Goal: Task Accomplishment & Management: Use online tool/utility

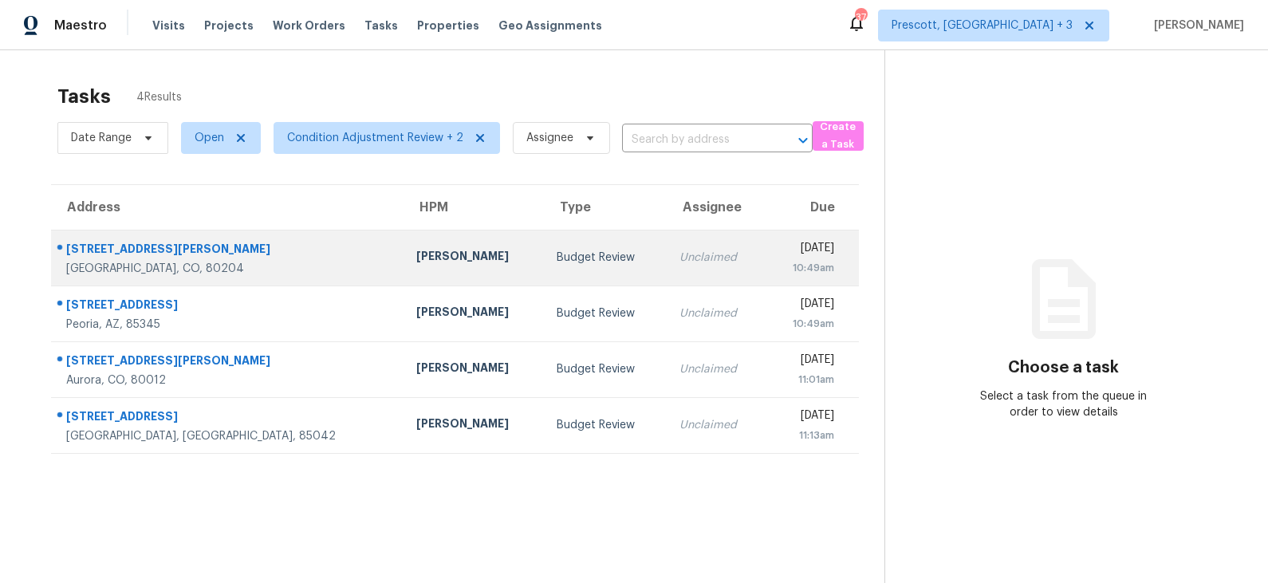
click at [440, 268] on td "Andrew McCuskey" at bounding box center [474, 258] width 140 height 56
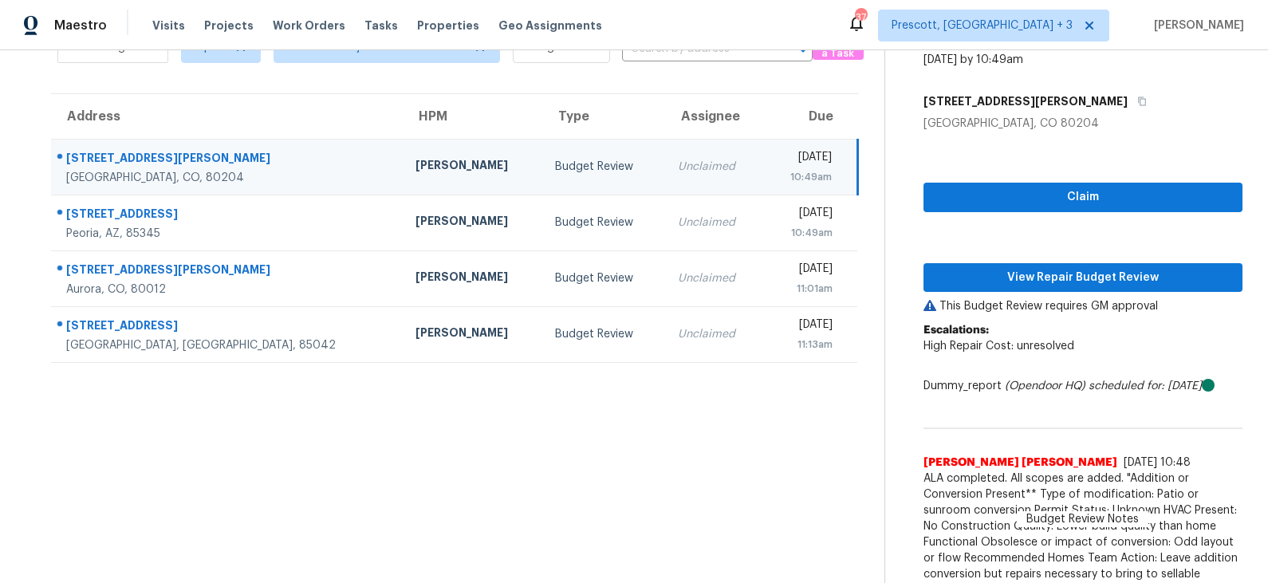
scroll to position [113, 0]
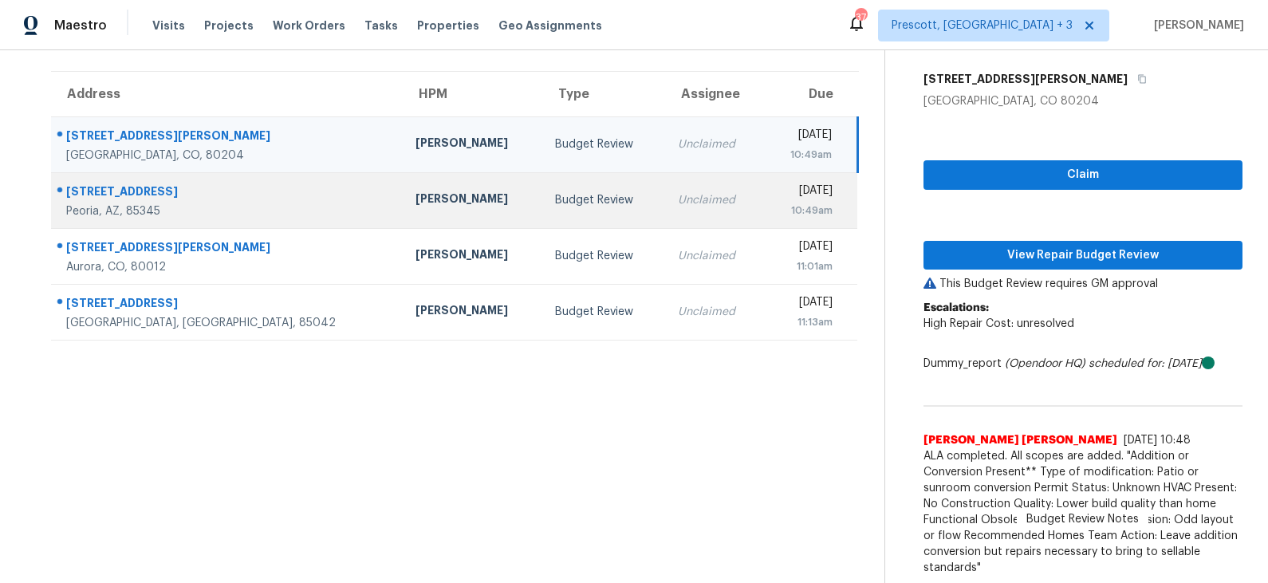
click at [555, 193] on div "Budget Review" at bounding box center [603, 200] width 97 height 16
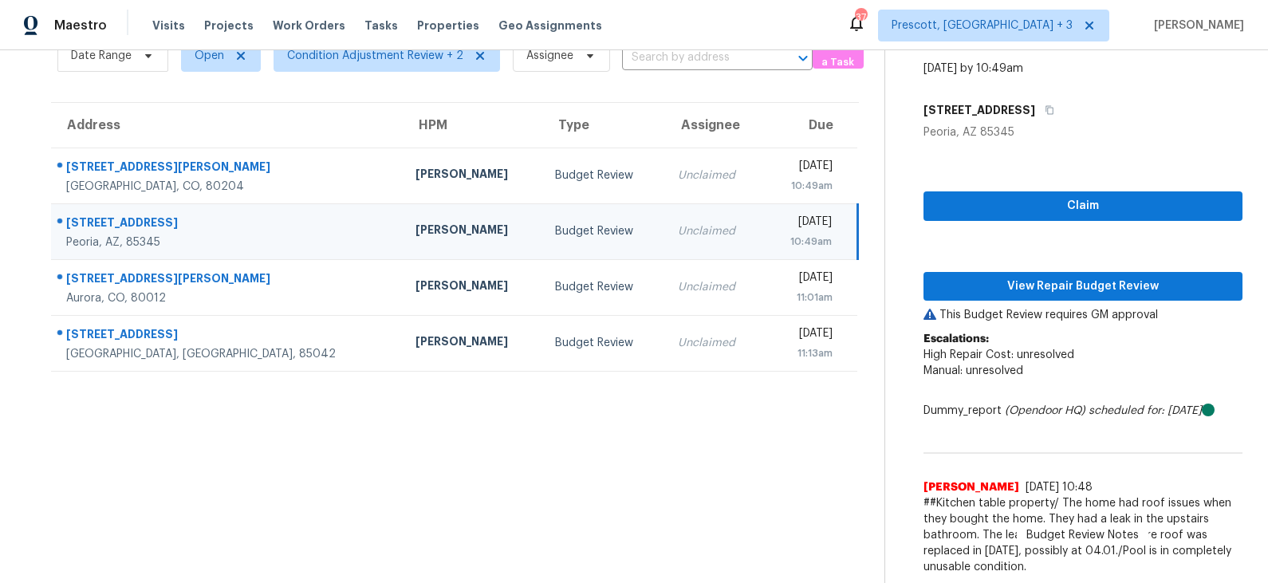
scroll to position [81, 0]
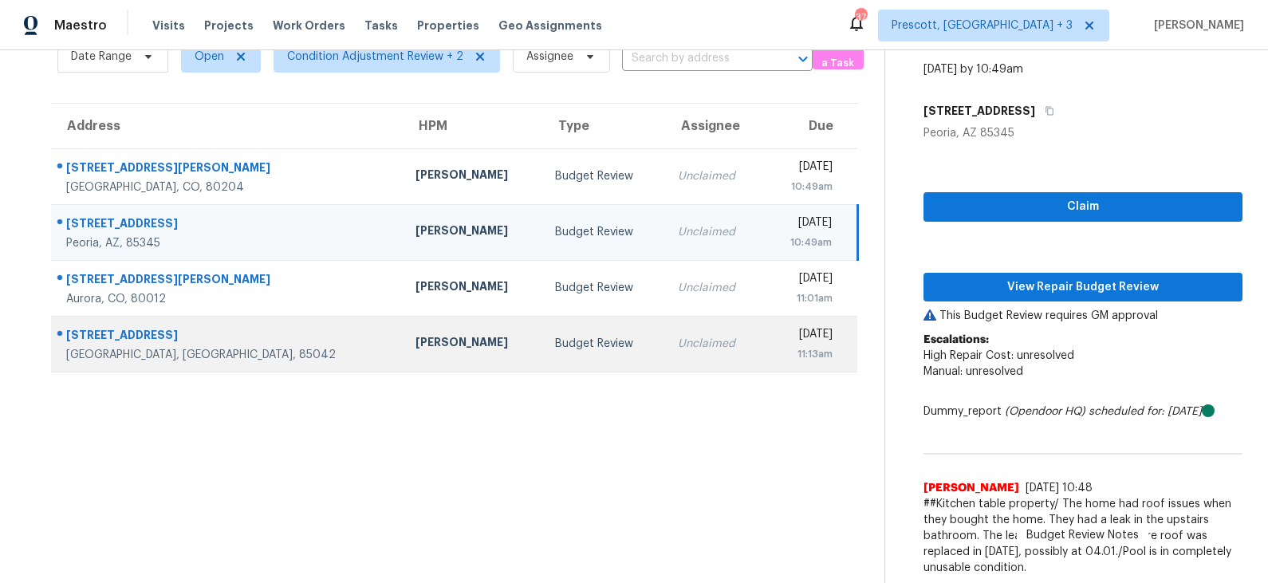
click at [542, 353] on td "Budget Review" at bounding box center [603, 344] width 123 height 56
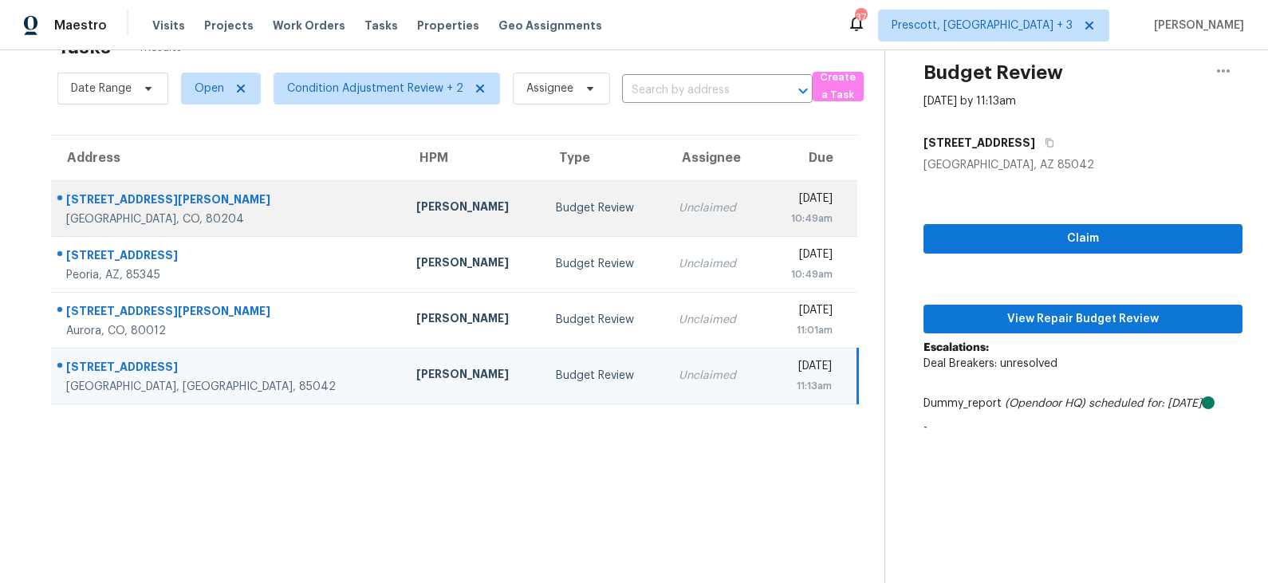
click at [440, 211] on td "Andrew McCuskey" at bounding box center [474, 208] width 140 height 56
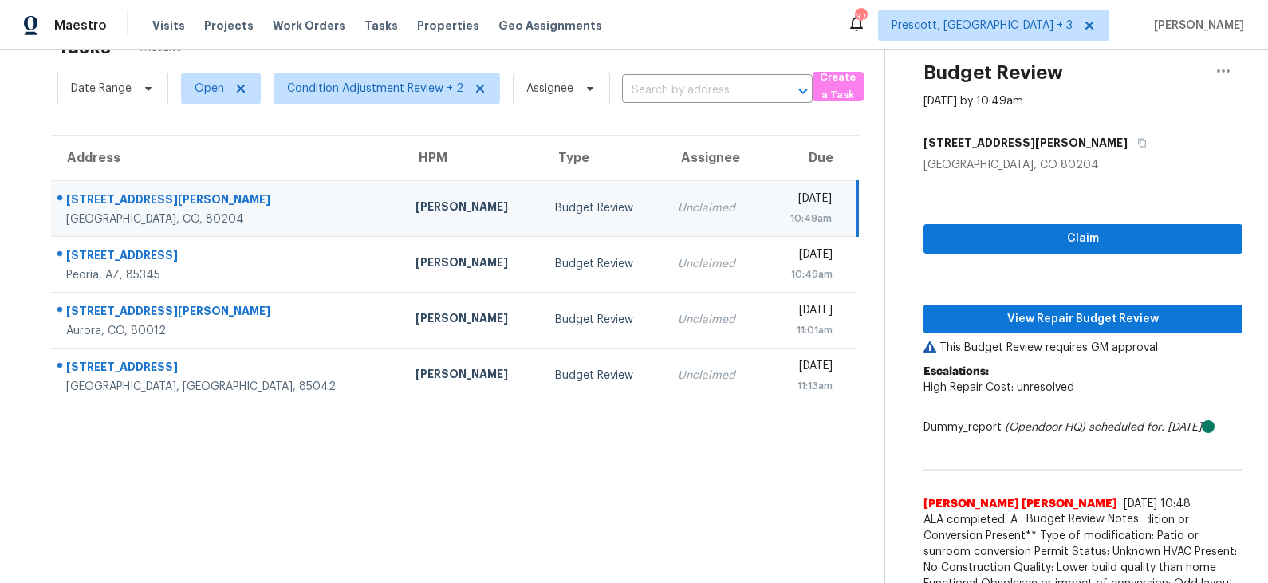
scroll to position [81, 0]
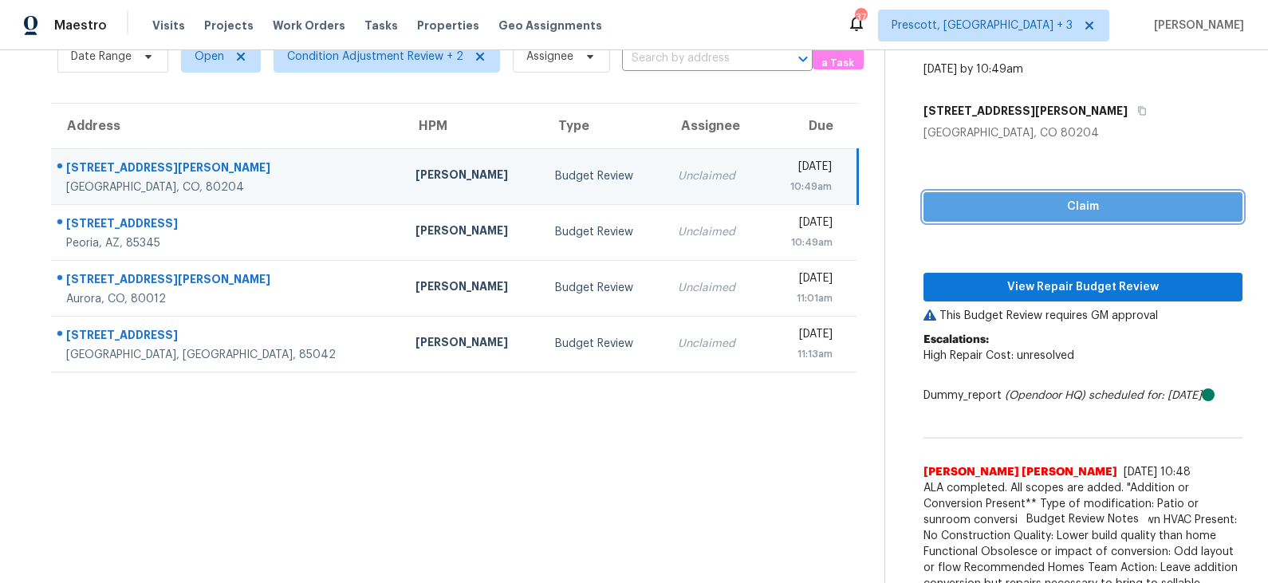
click at [1012, 207] on span "Claim" at bounding box center [1083, 207] width 294 height 20
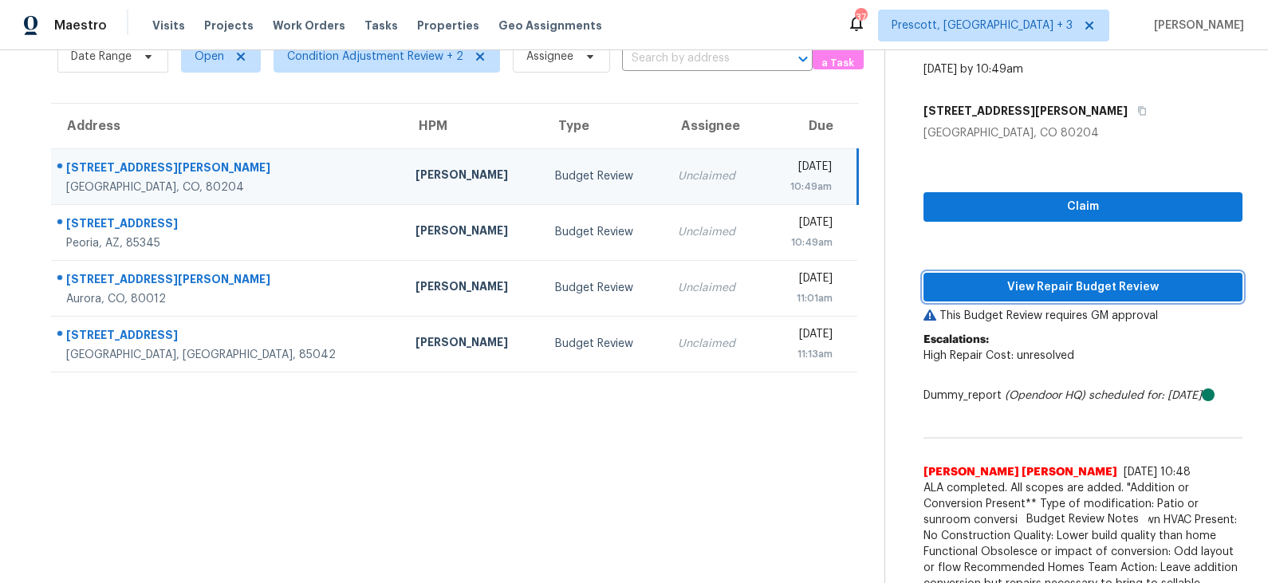
click at [1020, 290] on span "View Repair Budget Review" at bounding box center [1083, 288] width 294 height 20
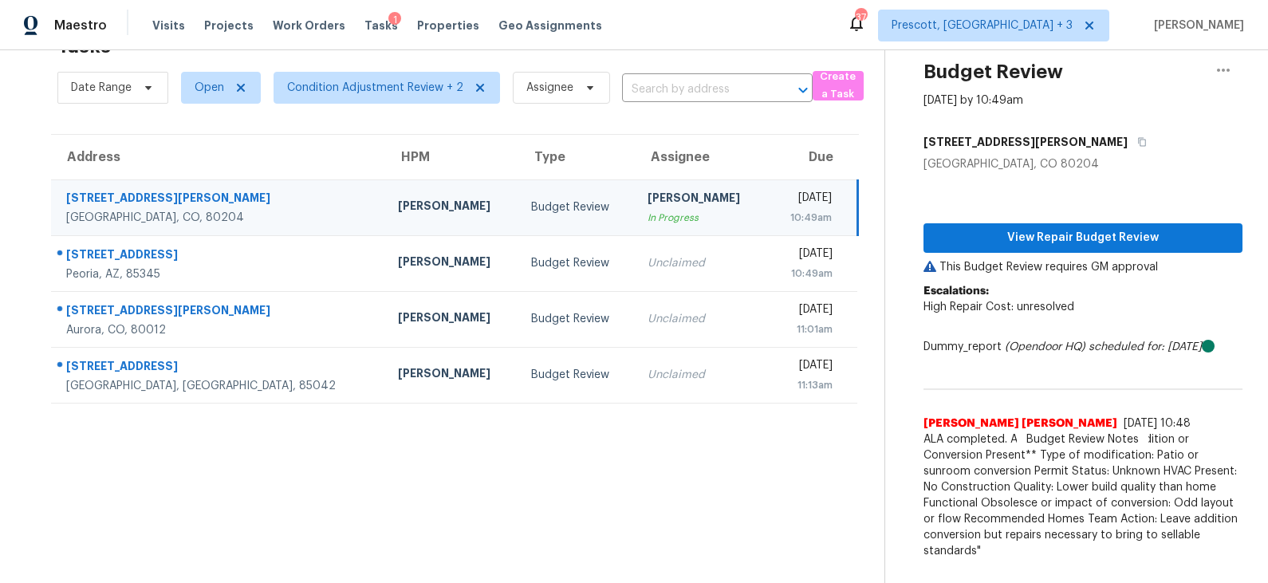
scroll to position [49, 0]
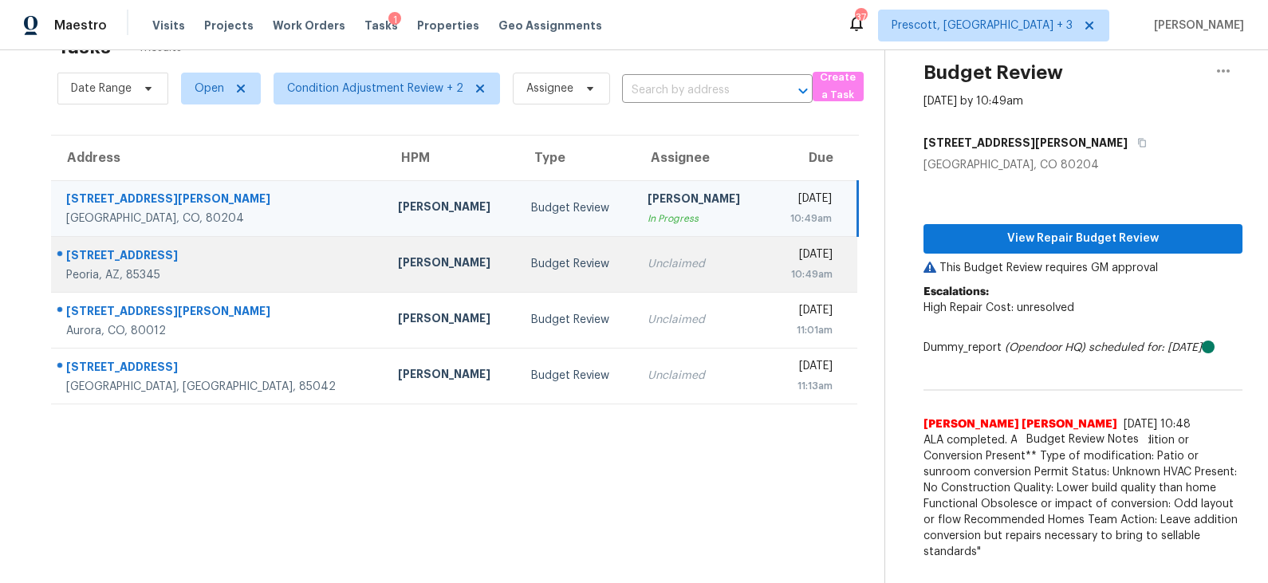
click at [531, 267] on div "Budget Review" at bounding box center [576, 264] width 91 height 16
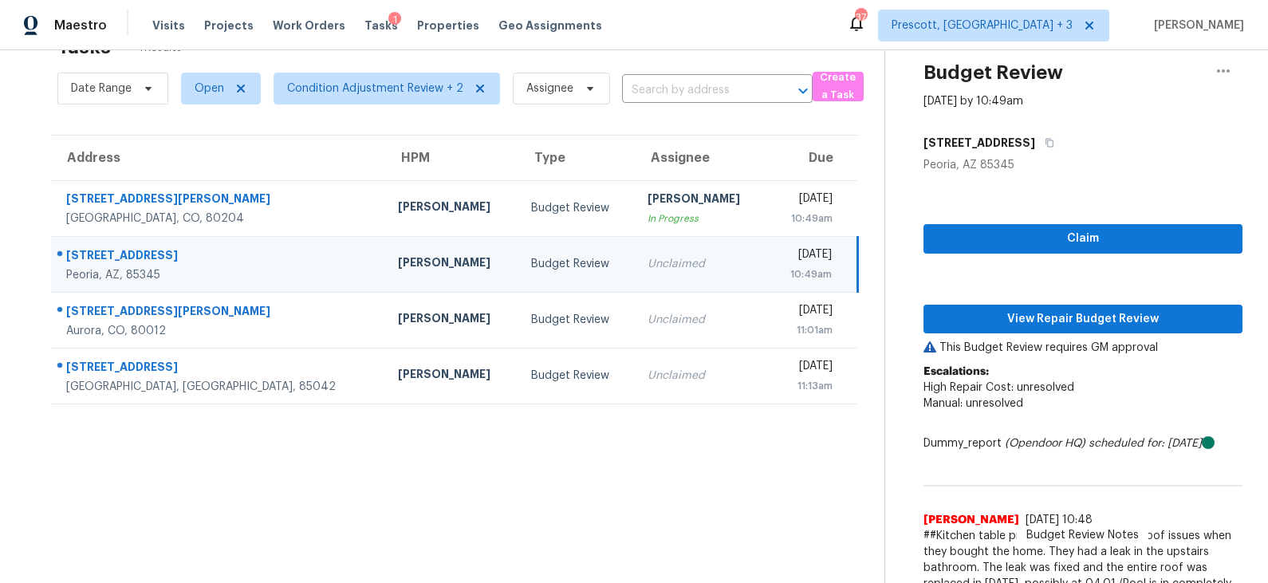
scroll to position [81, 0]
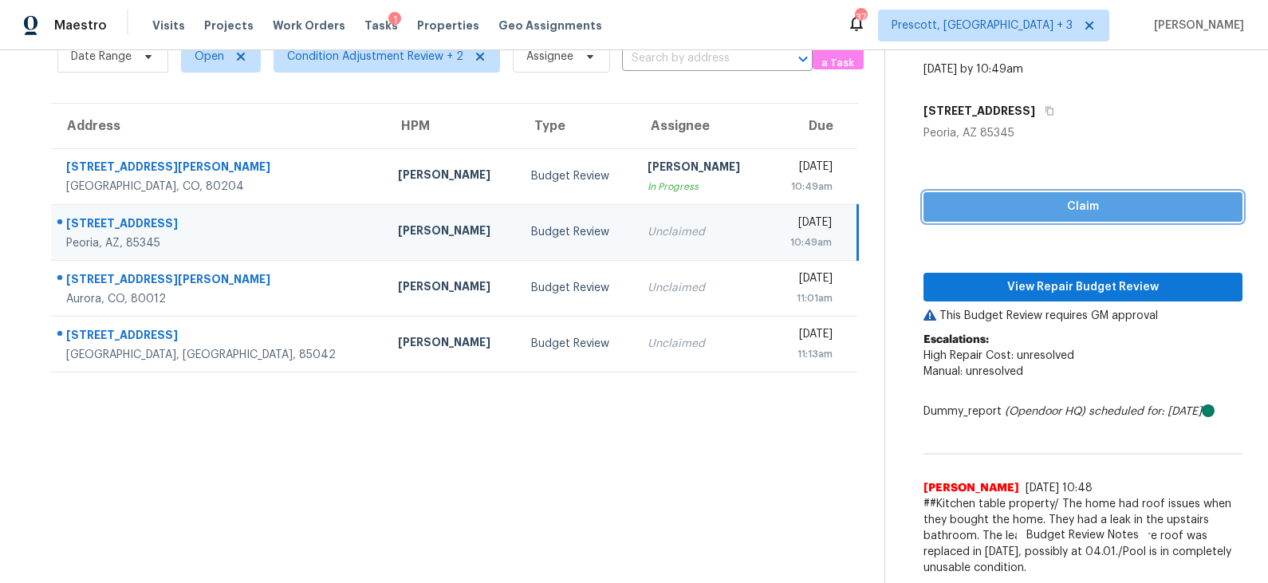
click at [1018, 209] on span "Claim" at bounding box center [1083, 207] width 294 height 20
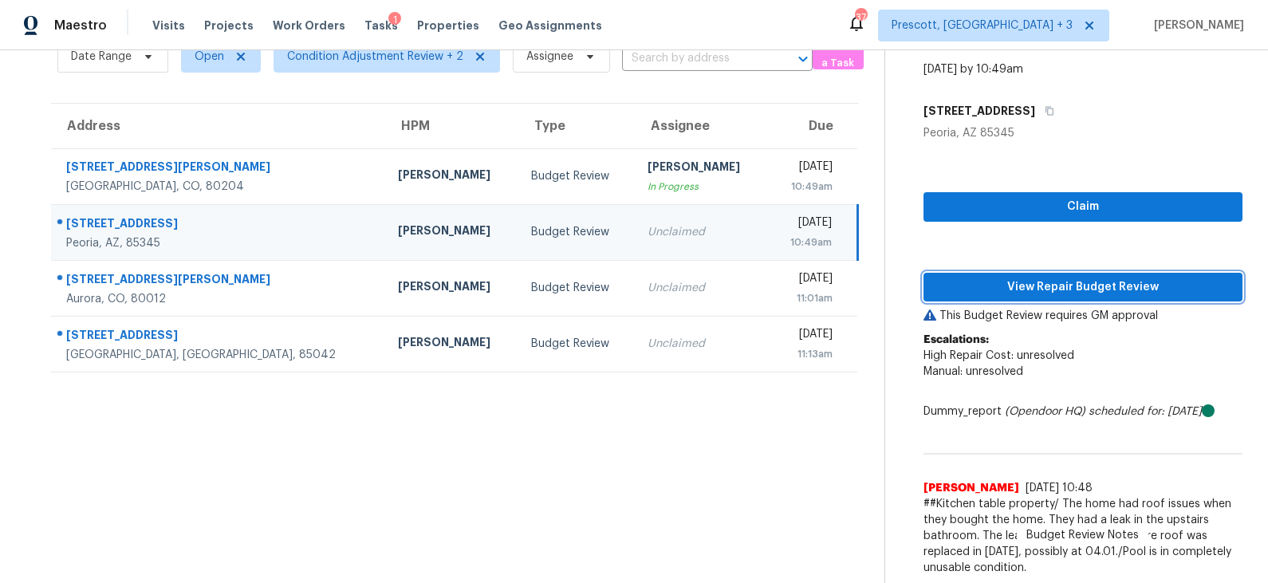
click at [1019, 283] on span "View Repair Budget Review" at bounding box center [1083, 288] width 294 height 20
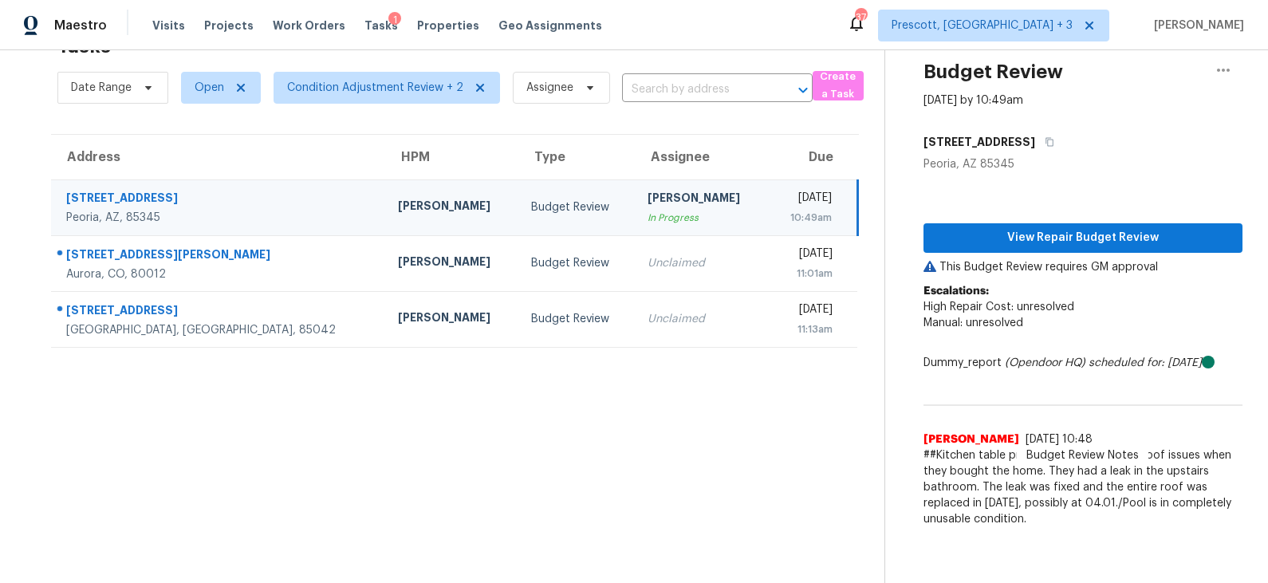
scroll to position [49, 0]
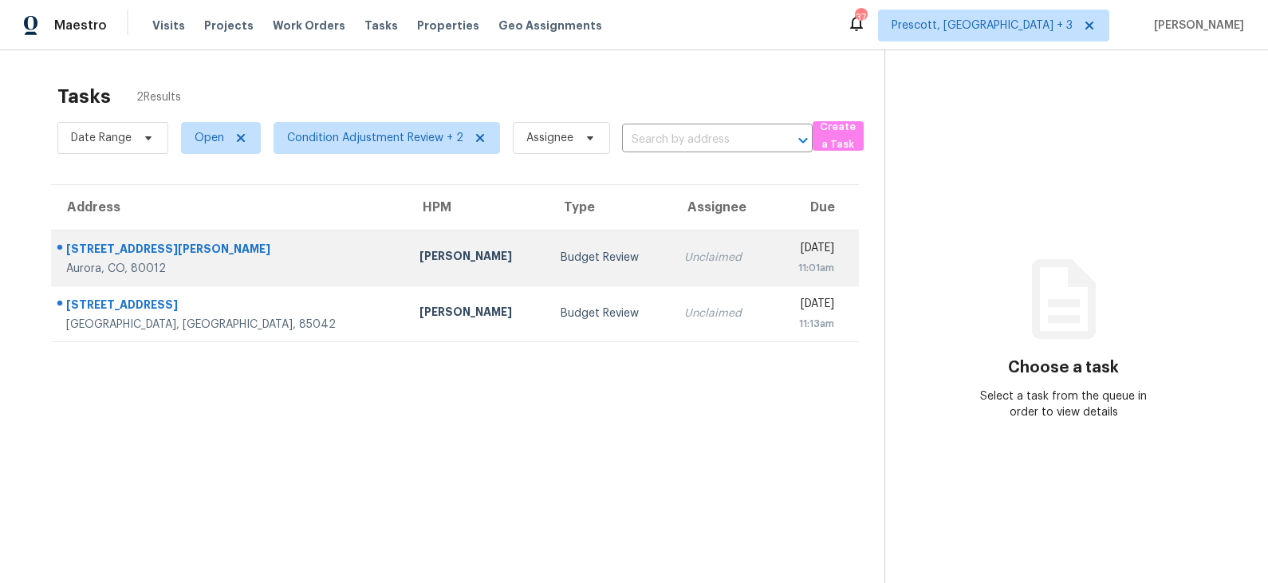
click at [561, 259] on div "Budget Review" at bounding box center [610, 258] width 98 height 16
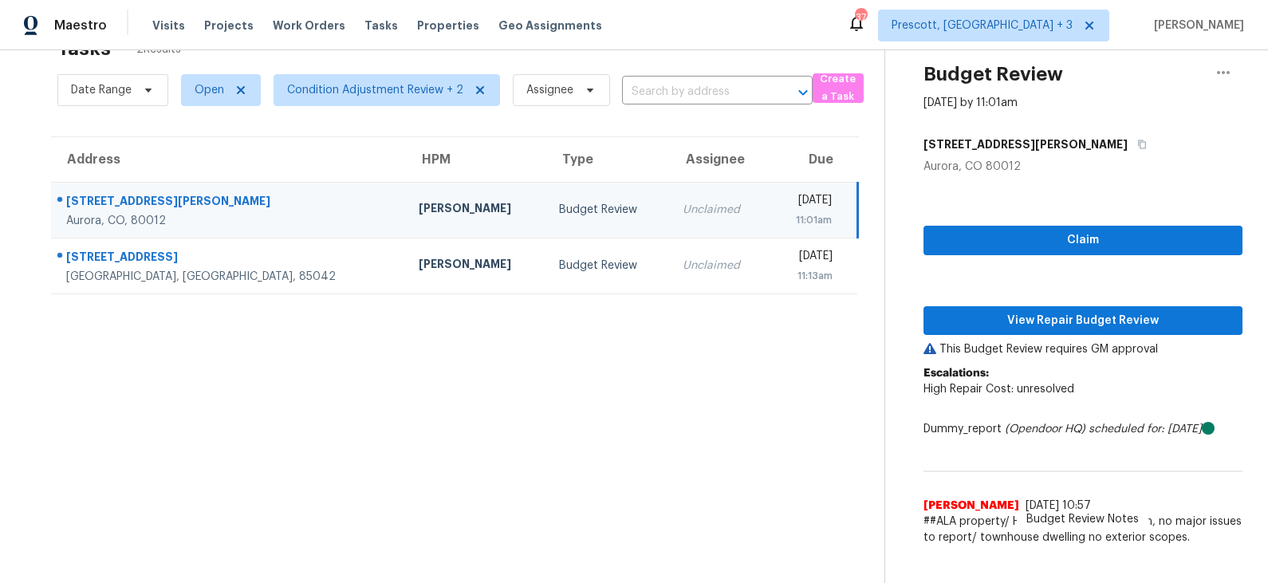
scroll to position [49, 0]
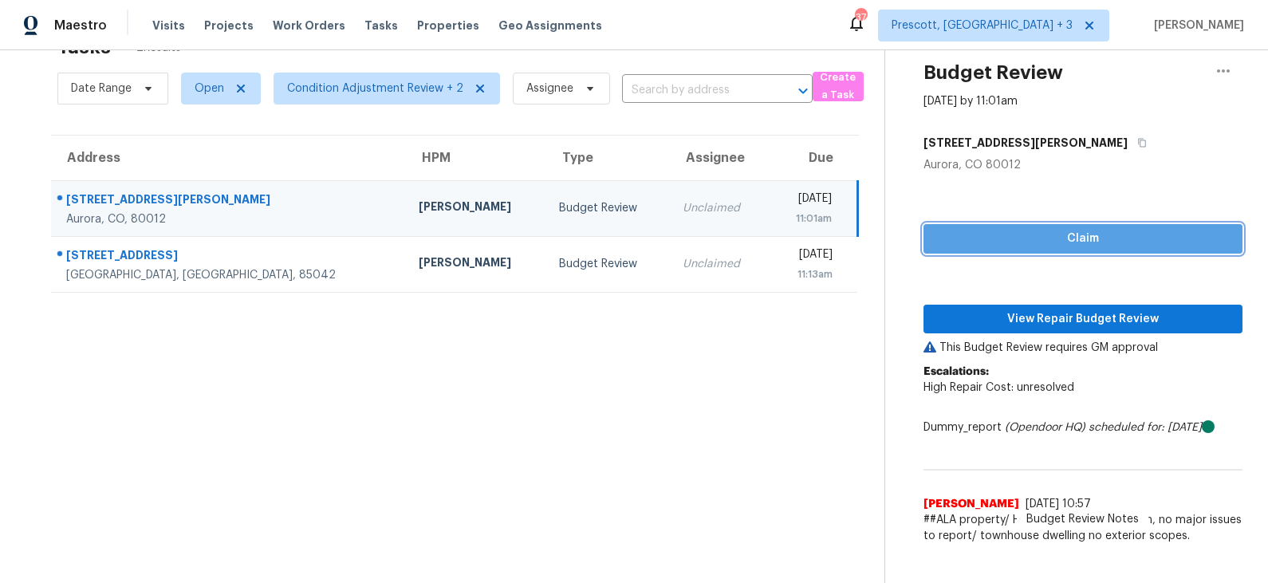
click at [1086, 241] on span "Claim" at bounding box center [1083, 239] width 294 height 20
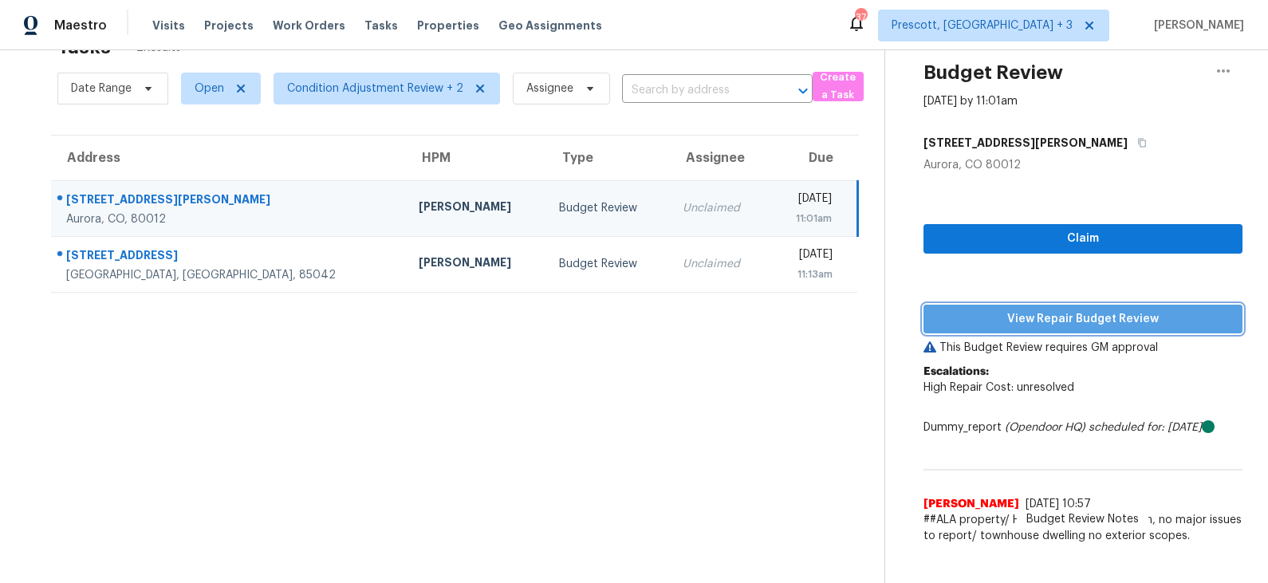
click at [1068, 318] on span "View Repair Budget Review" at bounding box center [1083, 320] width 294 height 20
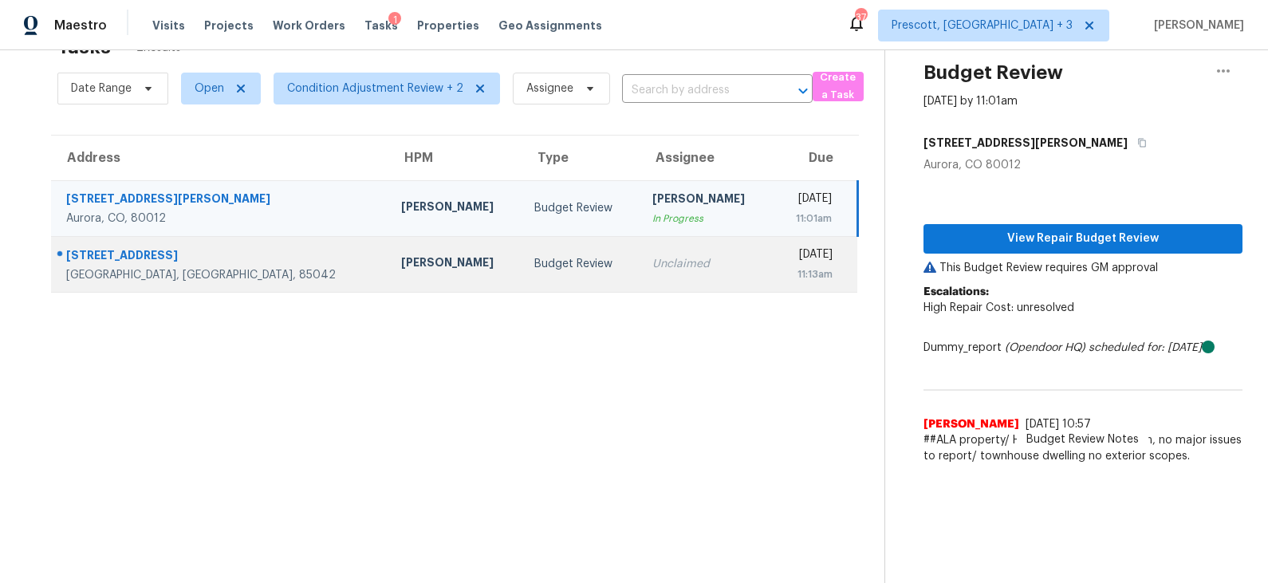
click at [534, 268] on div "Budget Review" at bounding box center [580, 264] width 92 height 16
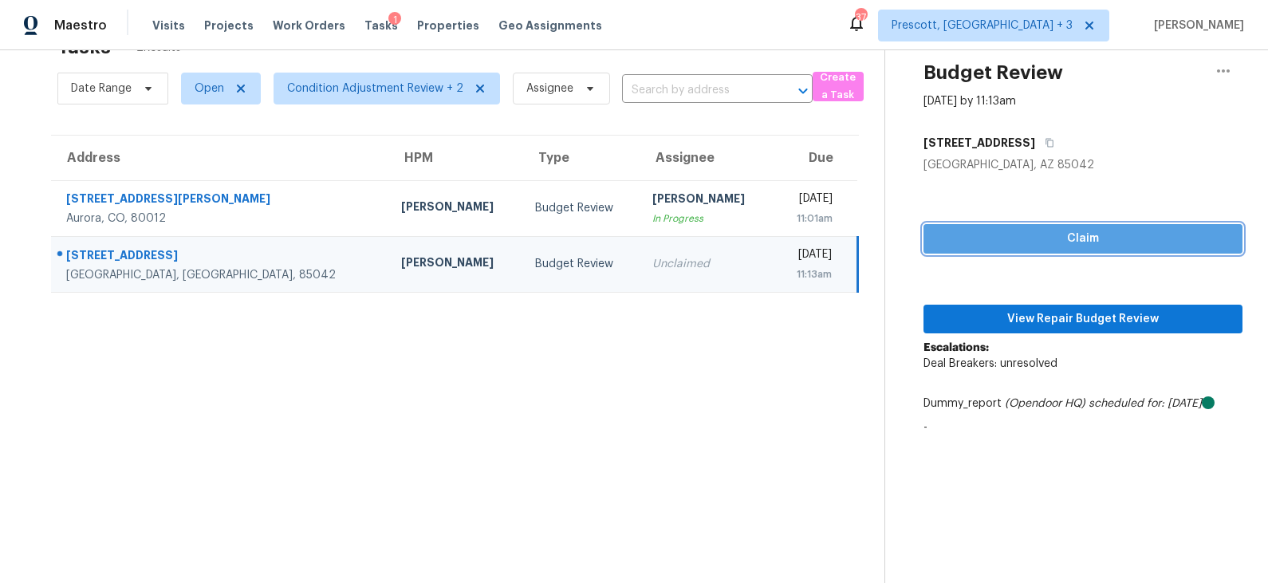
click at [1044, 241] on span "Claim" at bounding box center [1083, 239] width 294 height 20
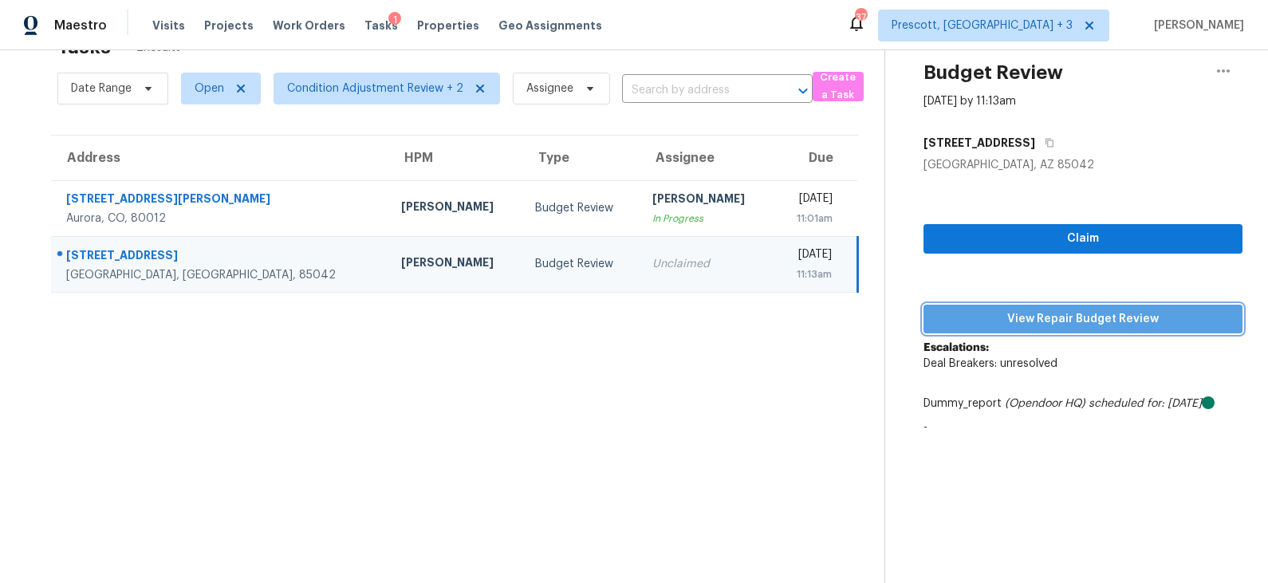
click at [1035, 314] on span "View Repair Budget Review" at bounding box center [1083, 320] width 294 height 20
